Goal: Check status

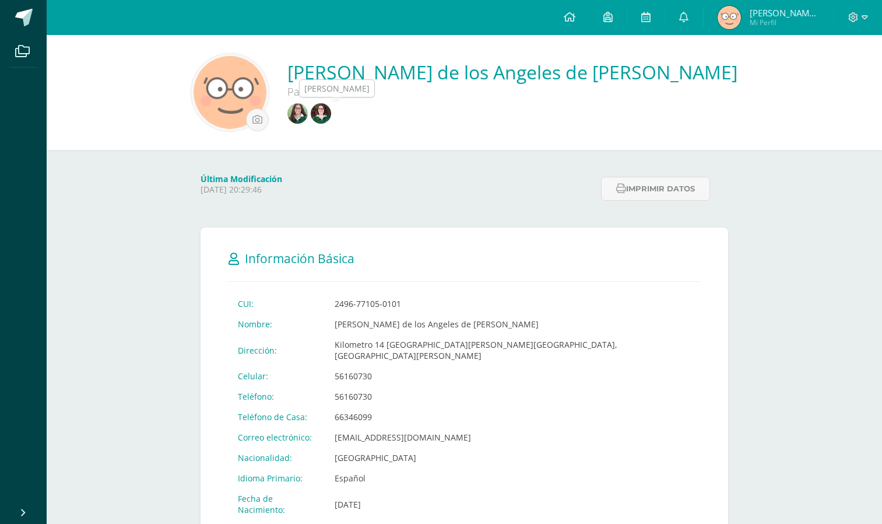
click at [308, 108] on img at bounding box center [298, 113] width 20 height 20
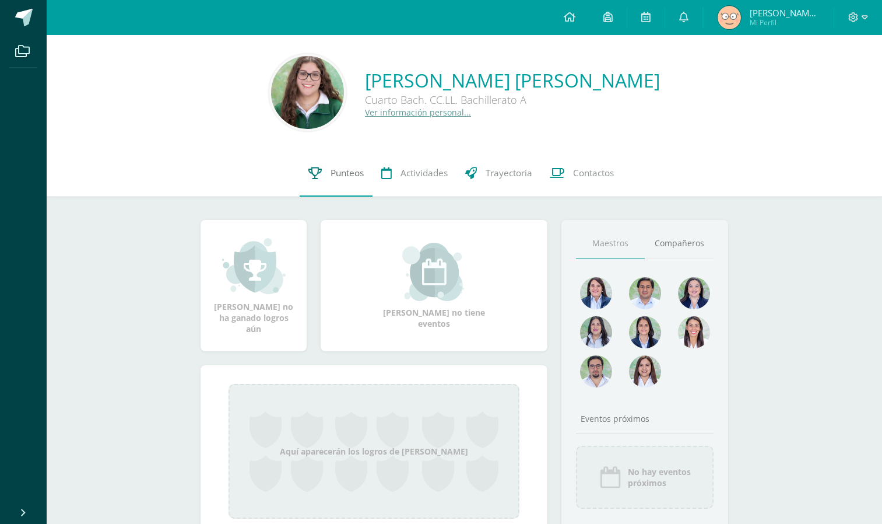
click at [349, 162] on link "Punteos" at bounding box center [336, 173] width 73 height 47
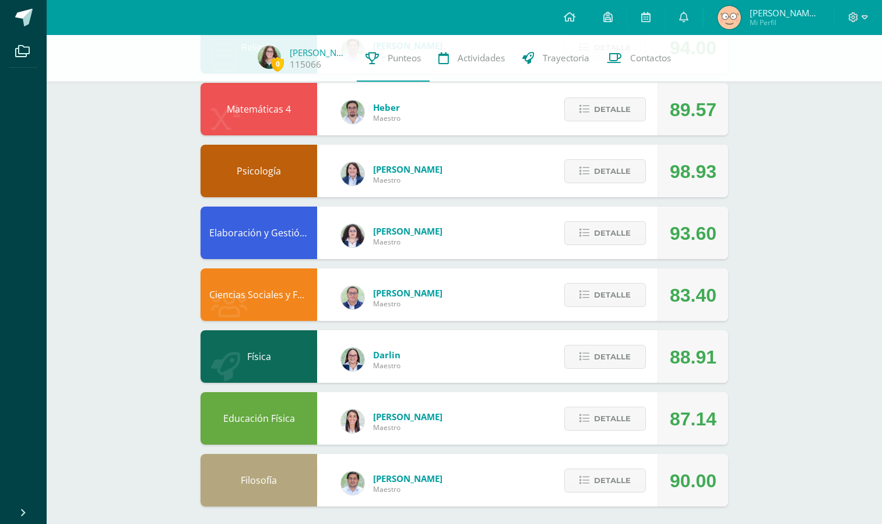
scroll to position [416, 0]
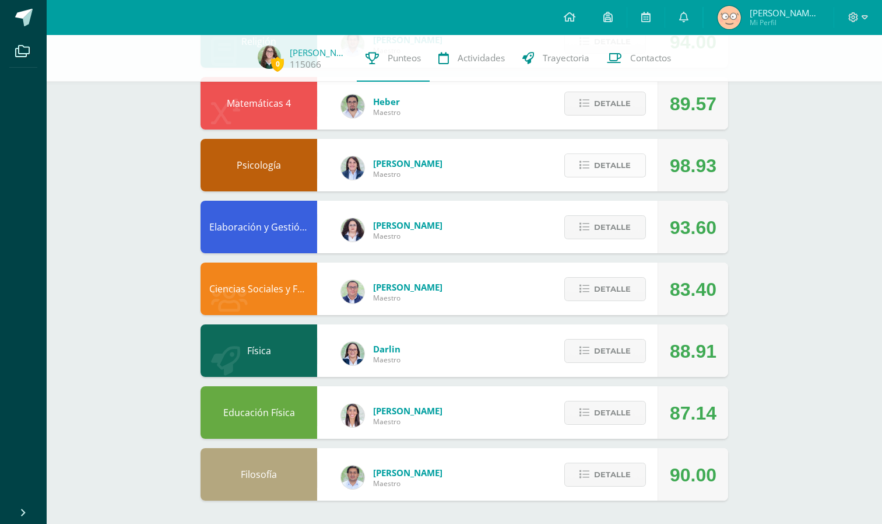
click at [588, 160] on icon at bounding box center [585, 165] width 10 height 10
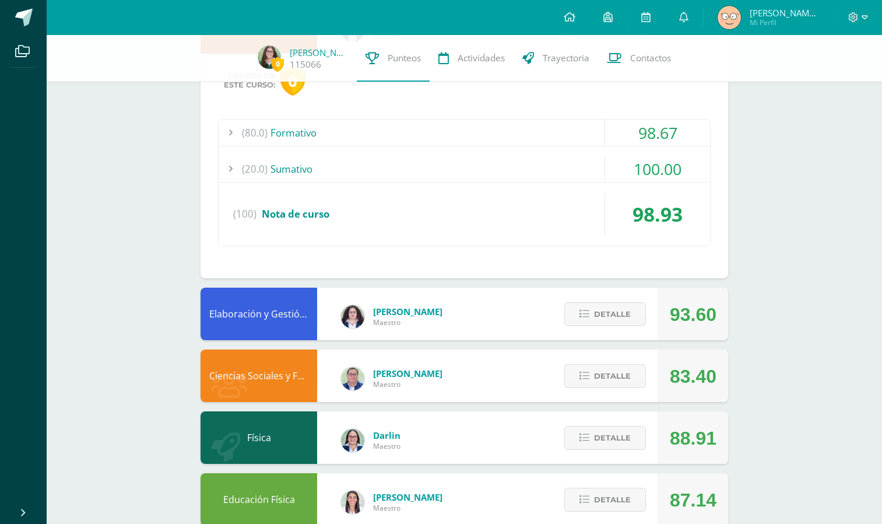
scroll to position [511, 0]
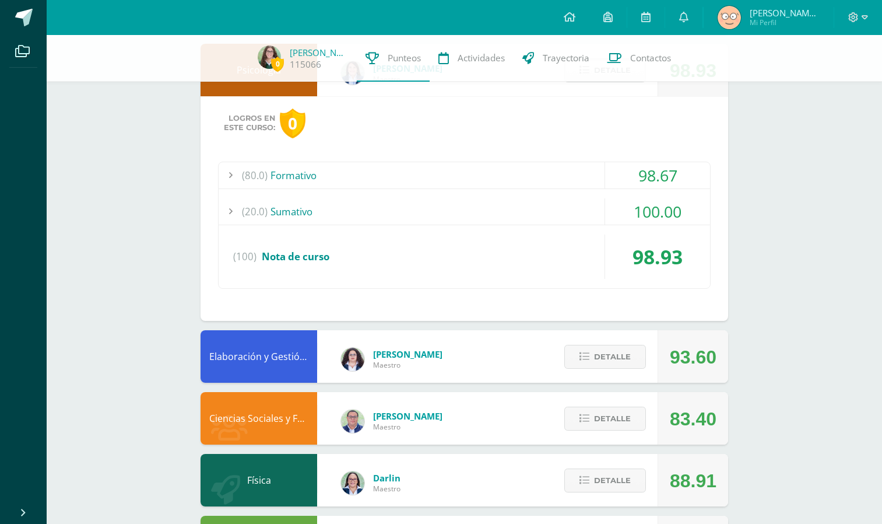
click at [502, 176] on div "(80.0) Formativo" at bounding box center [465, 175] width 492 height 26
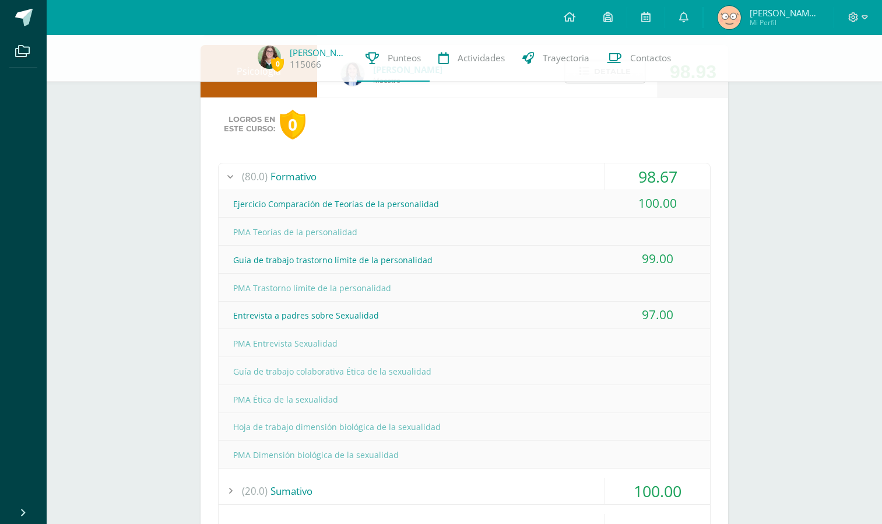
scroll to position [454, 0]
